Goal: Task Accomplishment & Management: Complete application form

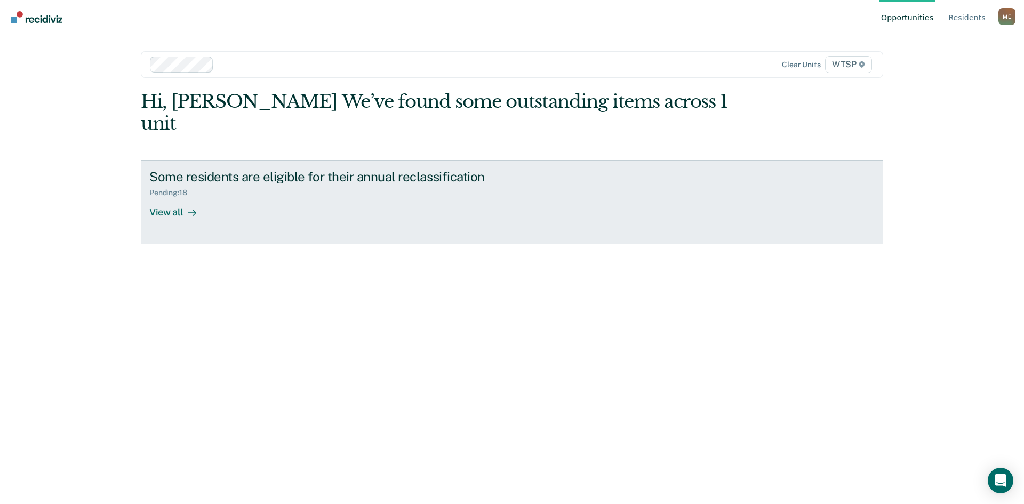
click at [177, 197] on div "View all" at bounding box center [179, 207] width 60 height 21
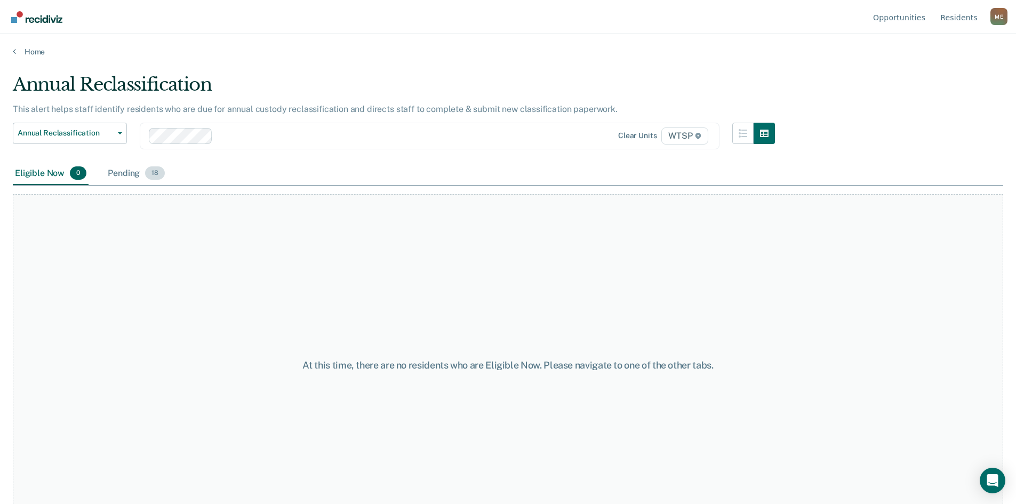
click at [117, 175] on div "Pending 18" at bounding box center [136, 173] width 61 height 23
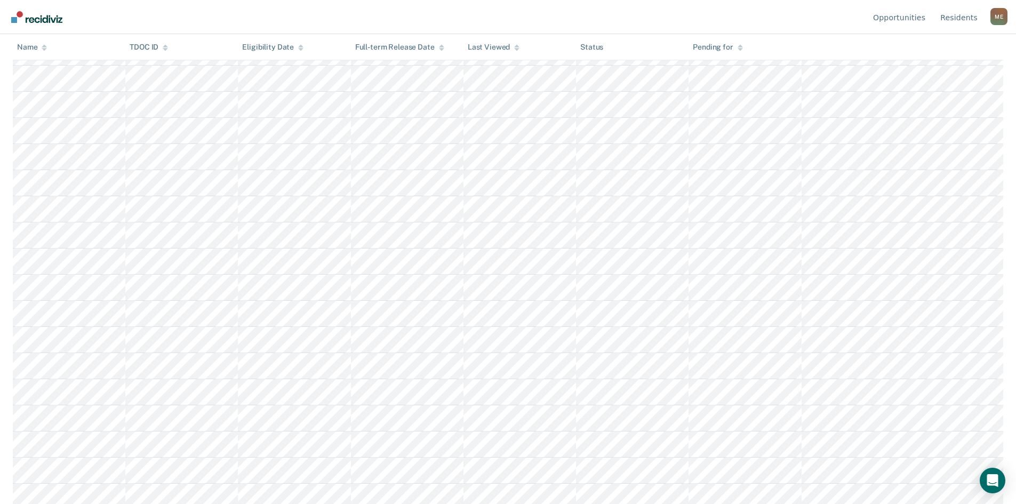
scroll to position [178, 0]
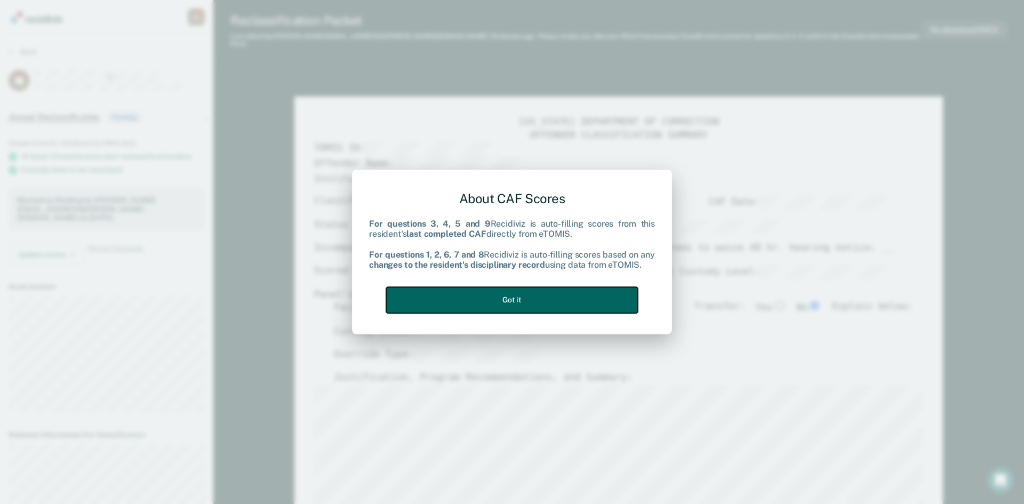
click at [523, 299] on button "Got it" at bounding box center [512, 300] width 252 height 26
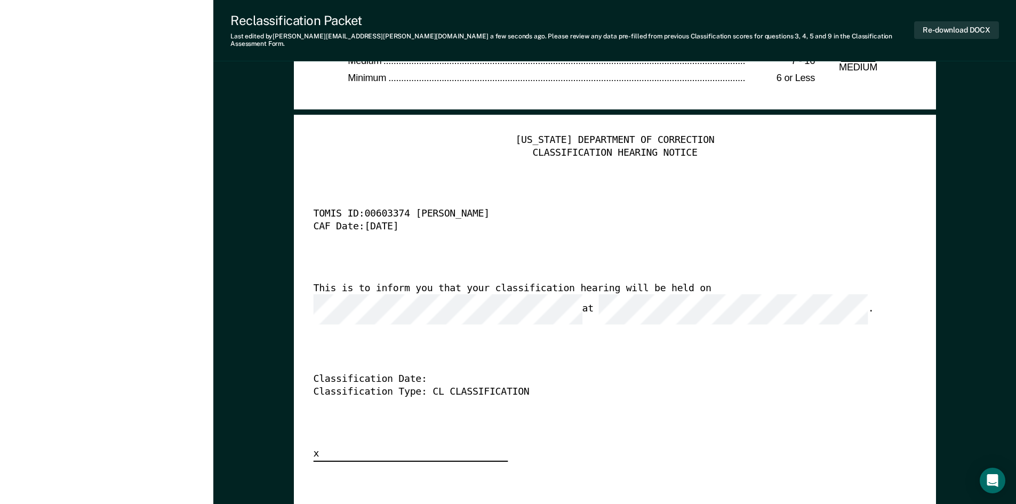
scroll to position [2774, 0]
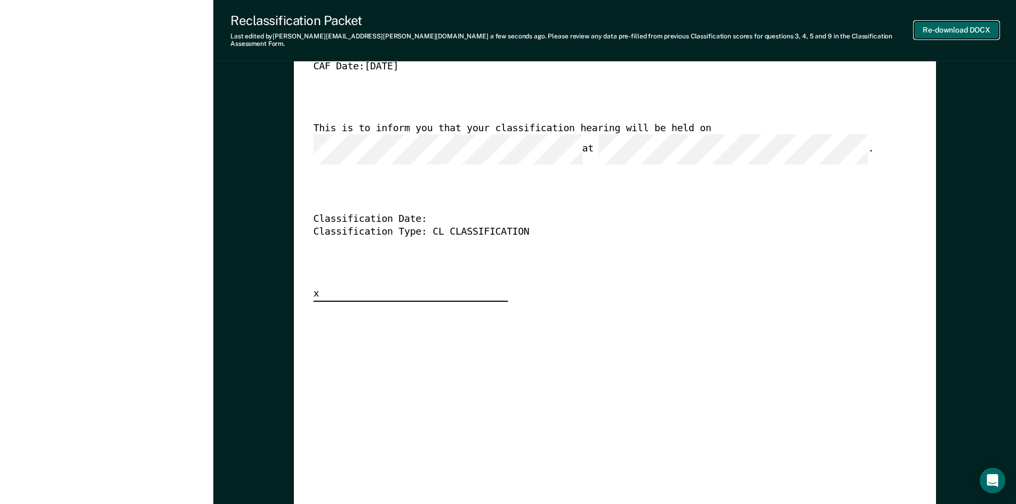
click at [939, 27] on button "Re-download DOCX" at bounding box center [956, 30] width 85 height 18
type textarea "x"
